Goal: Task Accomplishment & Management: Manage account settings

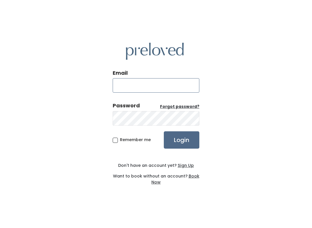
type input "spanishfork.store@preloved.love"
click at [181, 140] on input "Login" at bounding box center [182, 139] width 36 height 17
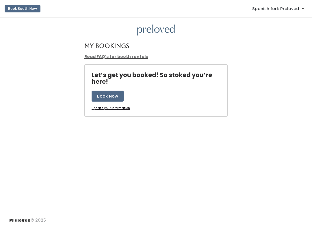
click at [265, 8] on span "Spanish fork Preloved" at bounding box center [275, 8] width 47 height 6
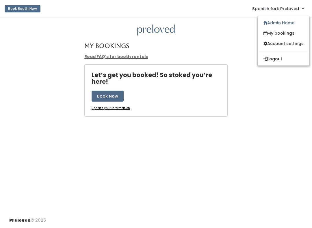
click at [263, 24] on icon at bounding box center [265, 23] width 4 height 4
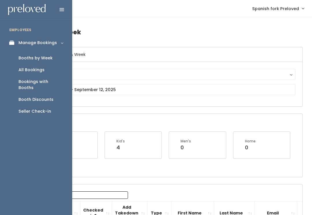
click at [48, 97] on div "Booth Discounts" at bounding box center [35, 100] width 35 height 6
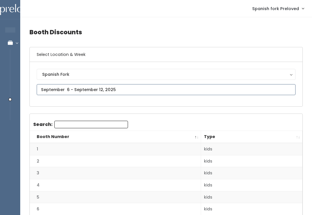
click at [281, 93] on input "text" at bounding box center [166, 89] width 259 height 11
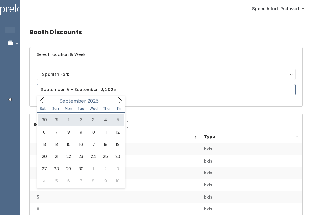
type input "August 30 to September 5"
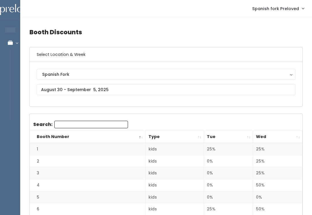
click at [297, 133] on th "Wed" at bounding box center [277, 137] width 49 height 12
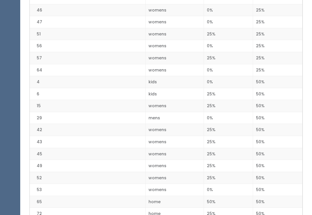
scroll to position [852, 0]
